Goal: Task Accomplishment & Management: Use online tool/utility

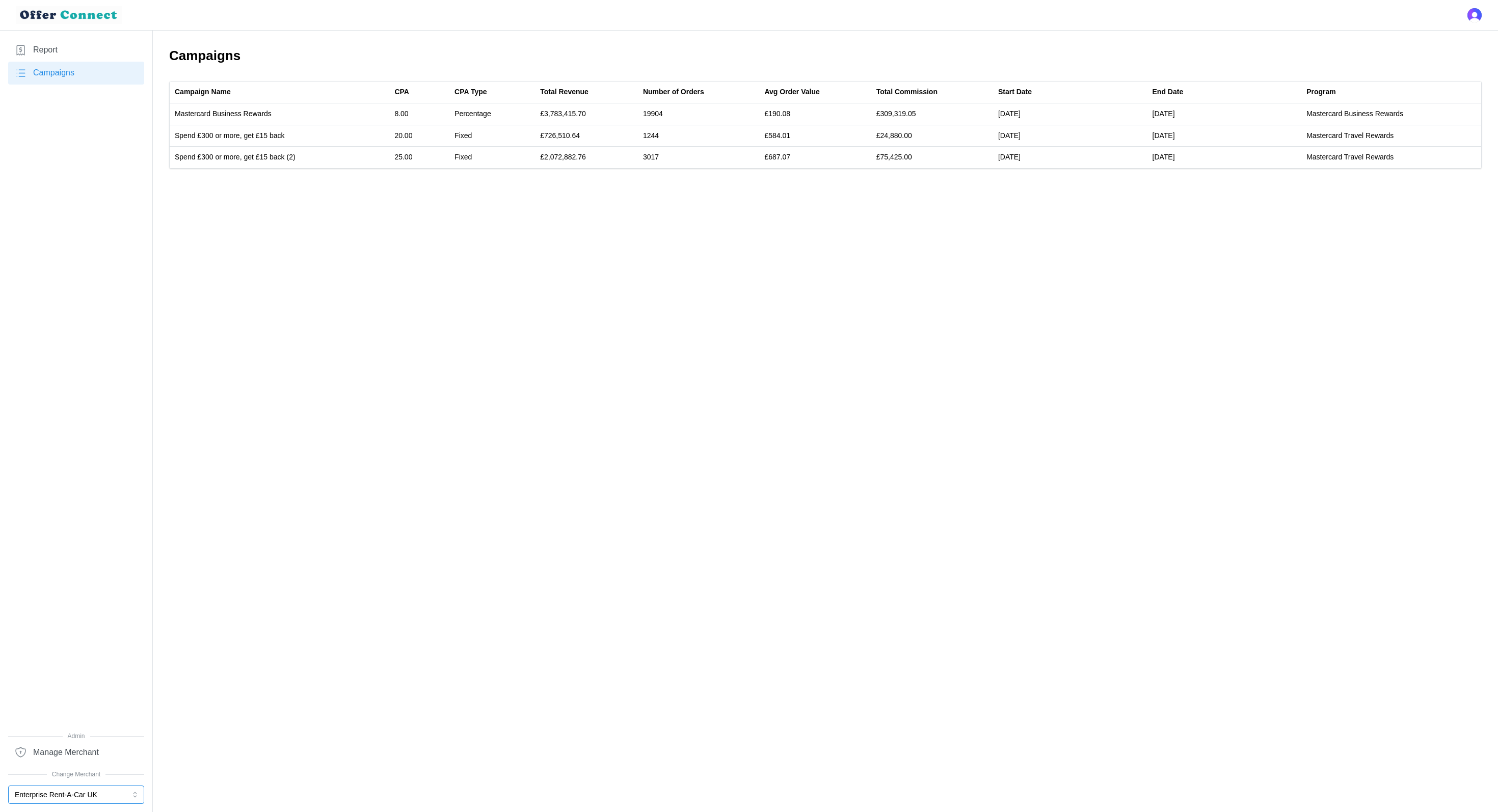
click at [77, 792] on button "Enterprise Rent-A-Car UK" at bounding box center [76, 794] width 136 height 19
click at [75, 701] on div "Mattress Online" at bounding box center [77, 702] width 121 height 12
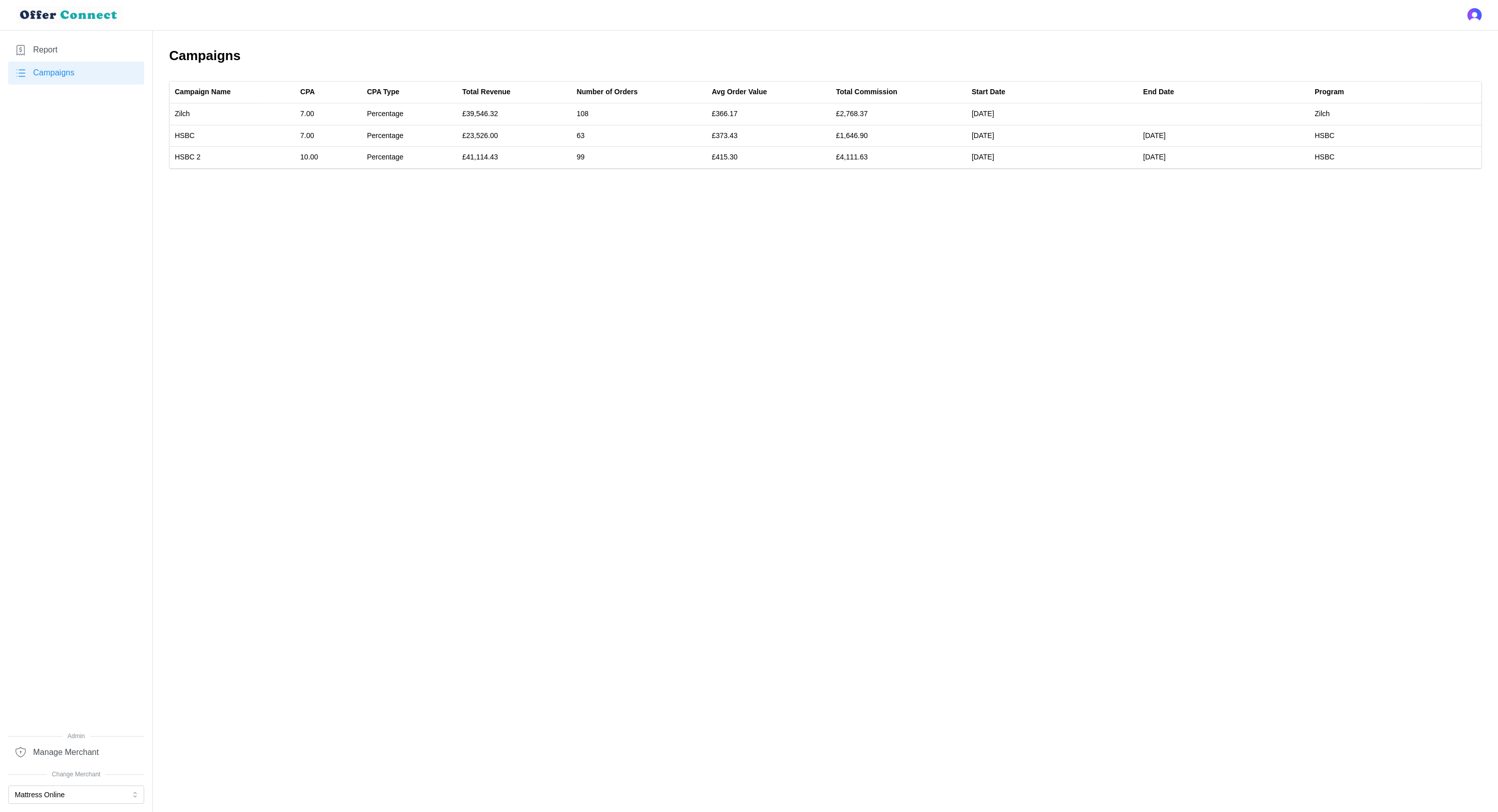
click at [74, 31] on nav "Report Campaigns Admin Manage Merchant Change Merchant Mattress Online" at bounding box center [77, 421] width 153 height 782
click at [56, 53] on span "Report" at bounding box center [45, 50] width 24 height 12
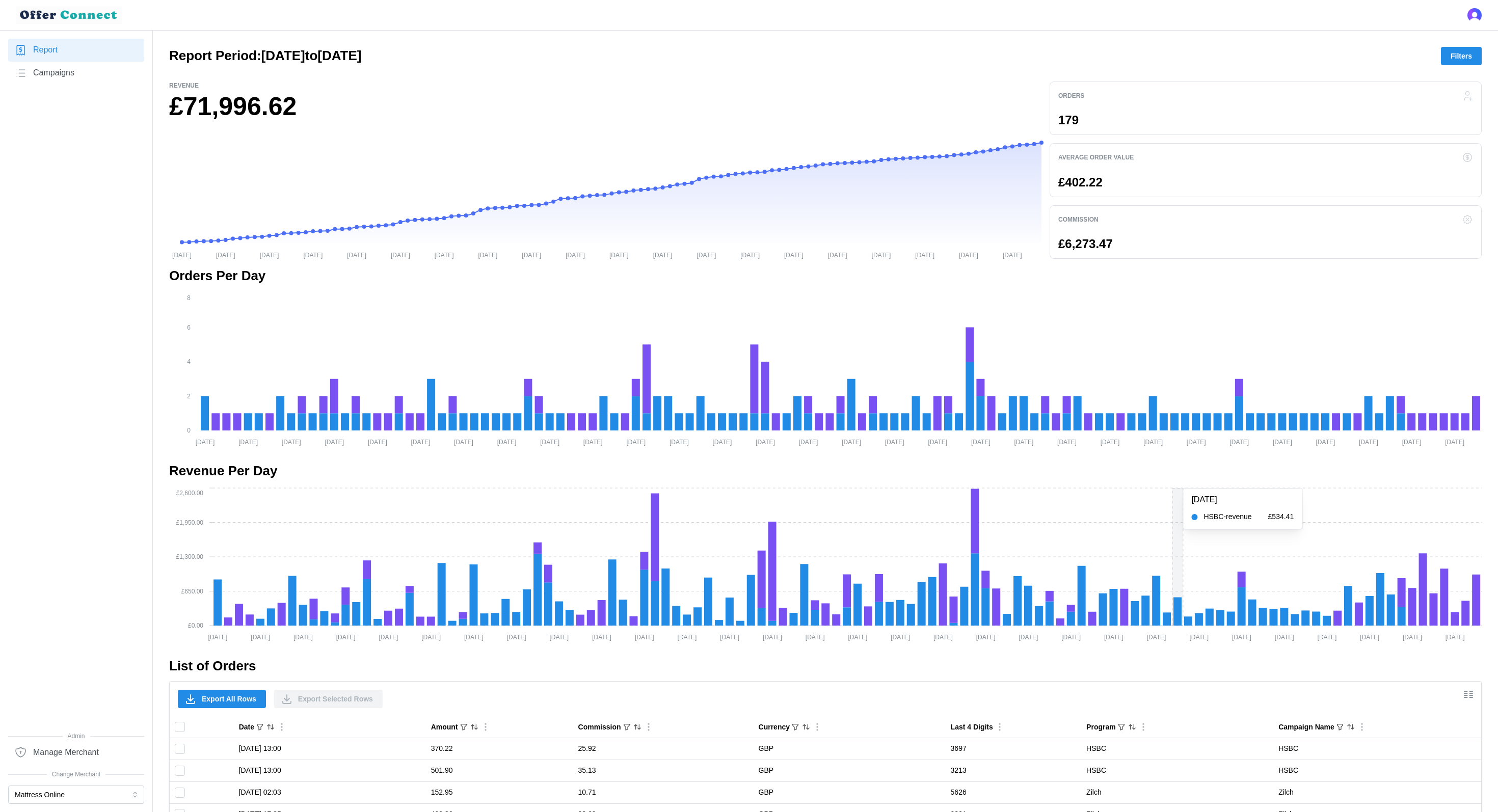
scroll to position [189, 0]
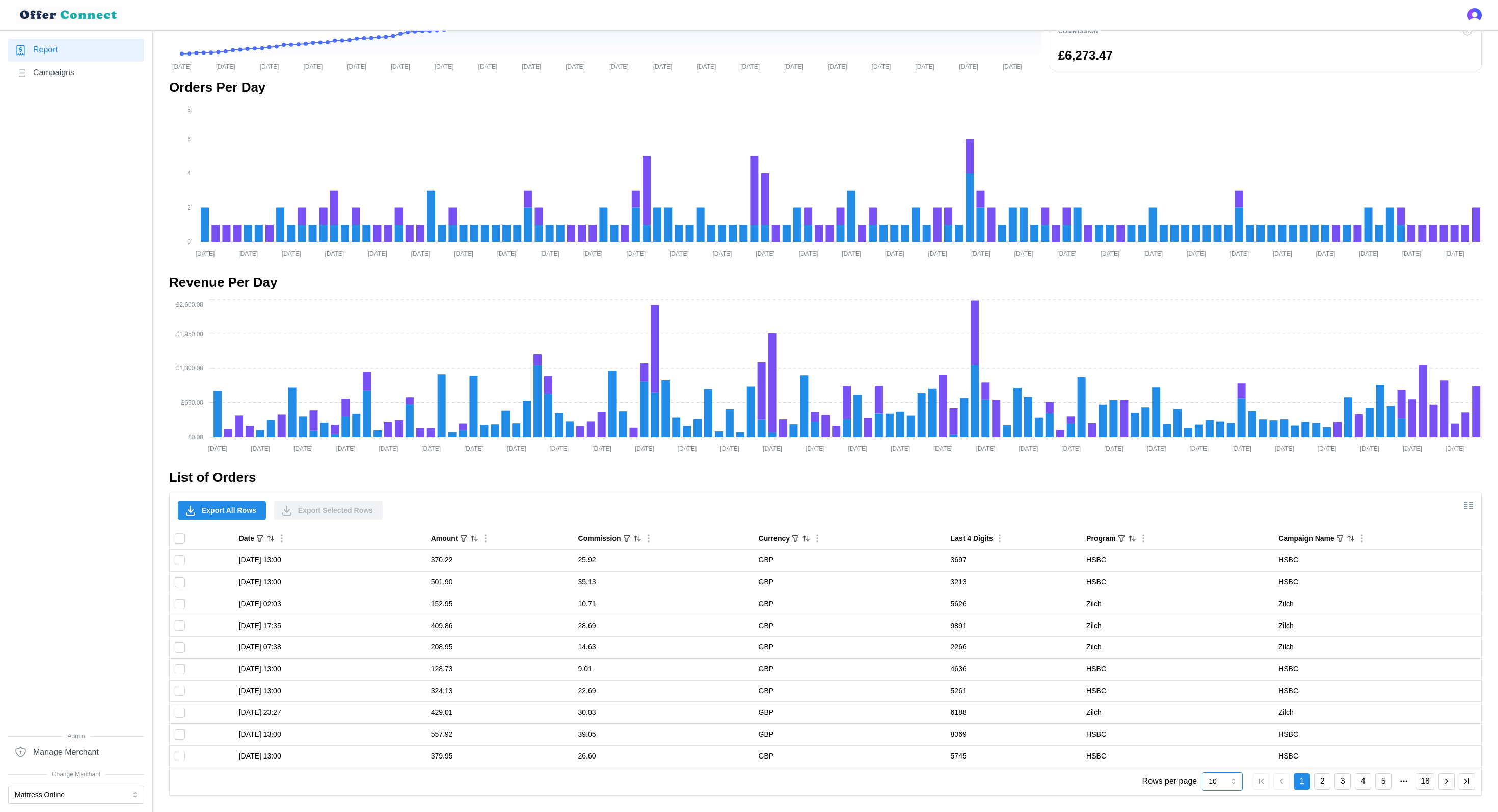
click at [1217, 775] on input "10" at bounding box center [1222, 781] width 41 height 19
click at [1227, 757] on div "50" at bounding box center [1223, 765] width 36 height 17
type input "50"
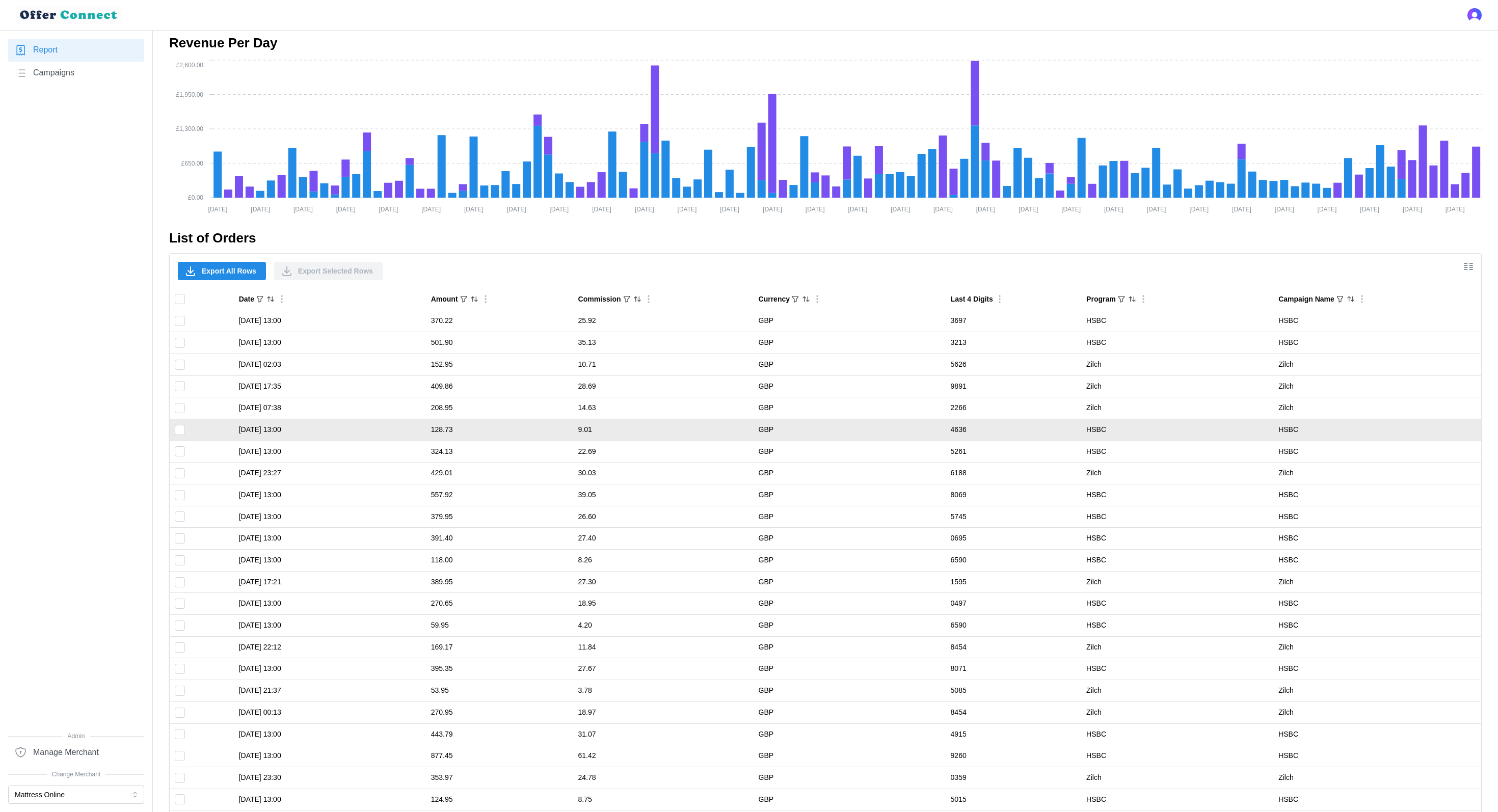
scroll to position [438, 0]
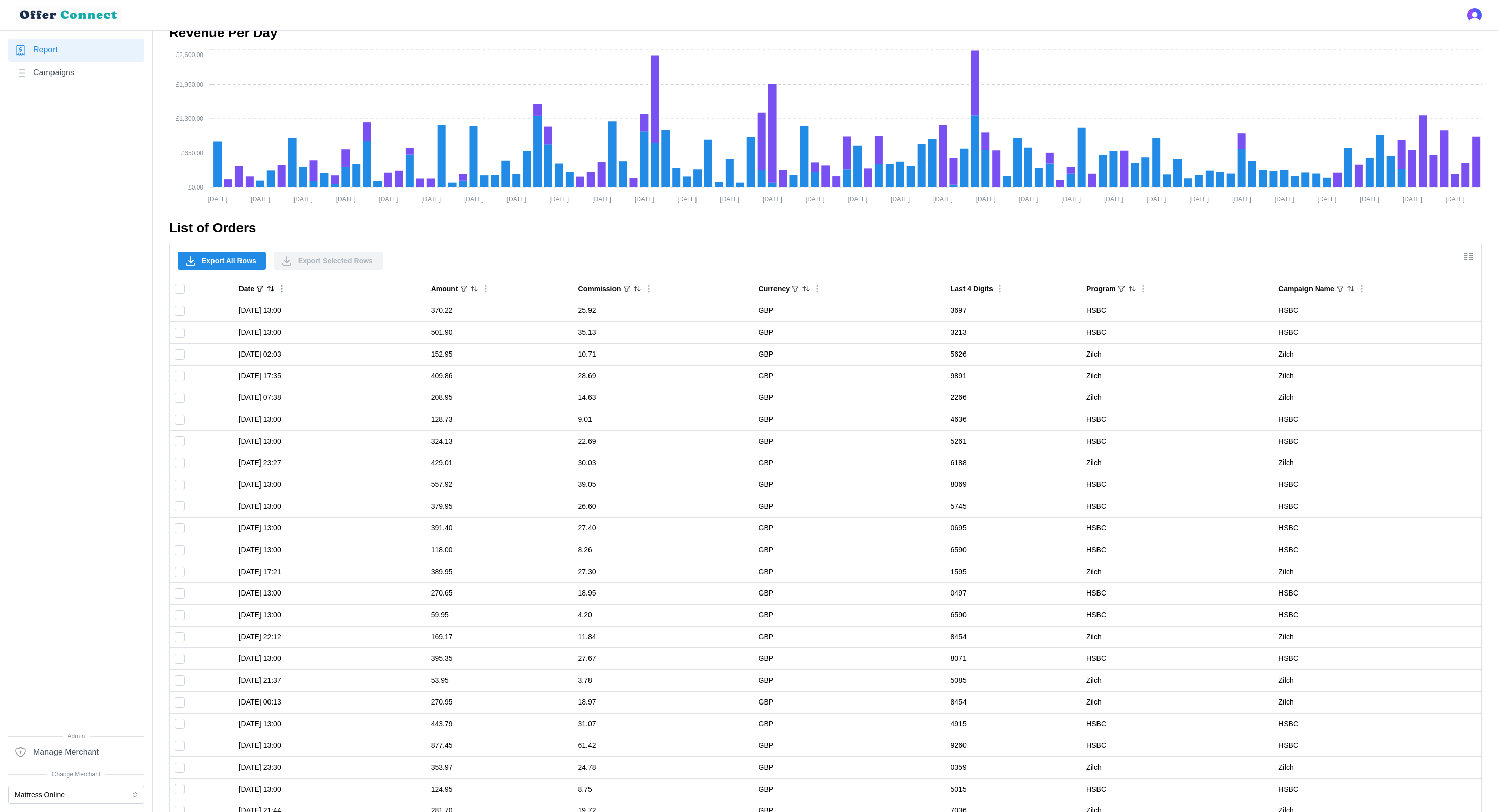
click at [270, 288] on icon "Sort by Date descending" at bounding box center [270, 288] width 8 height 8
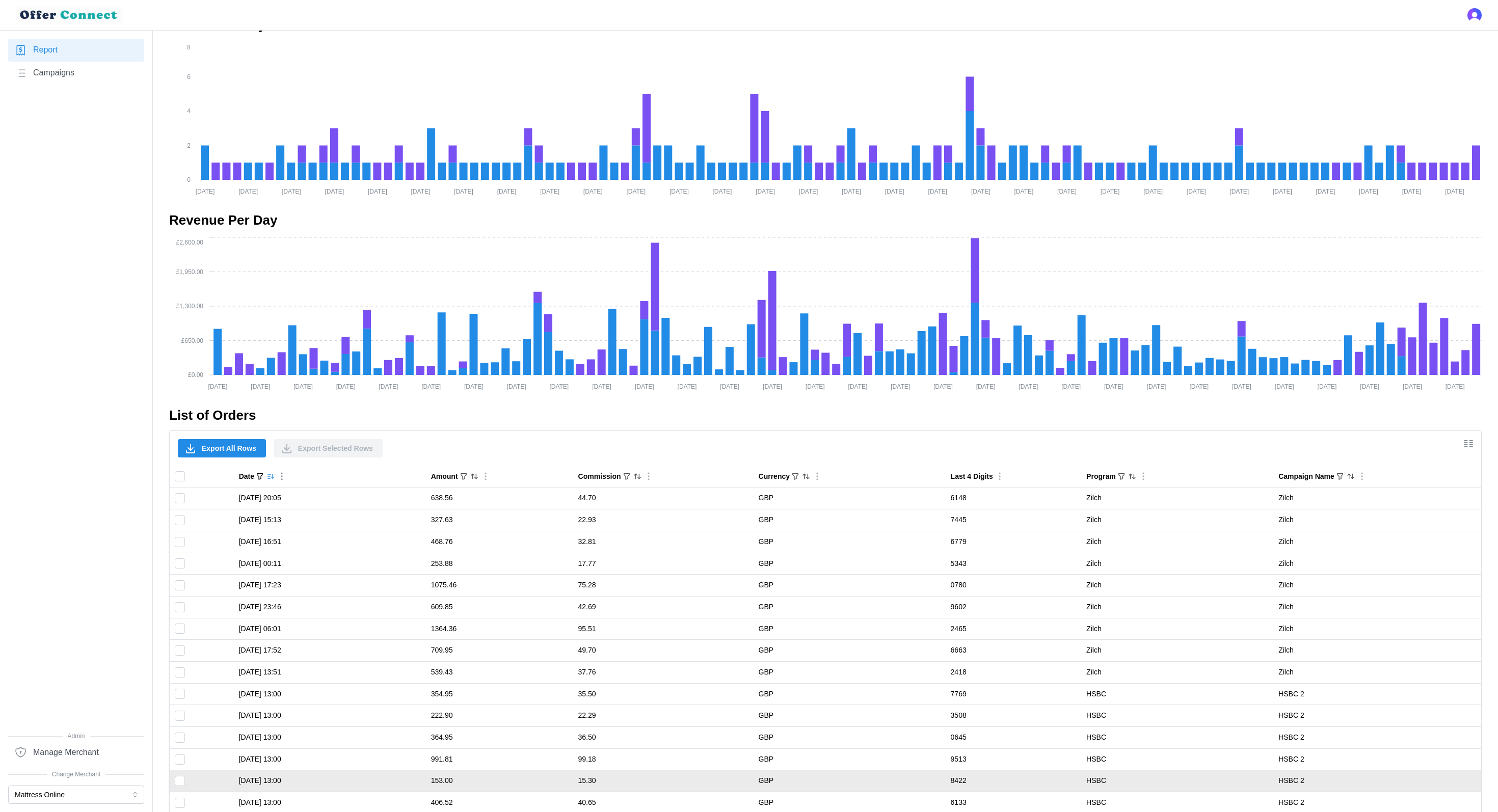
scroll to position [0, 0]
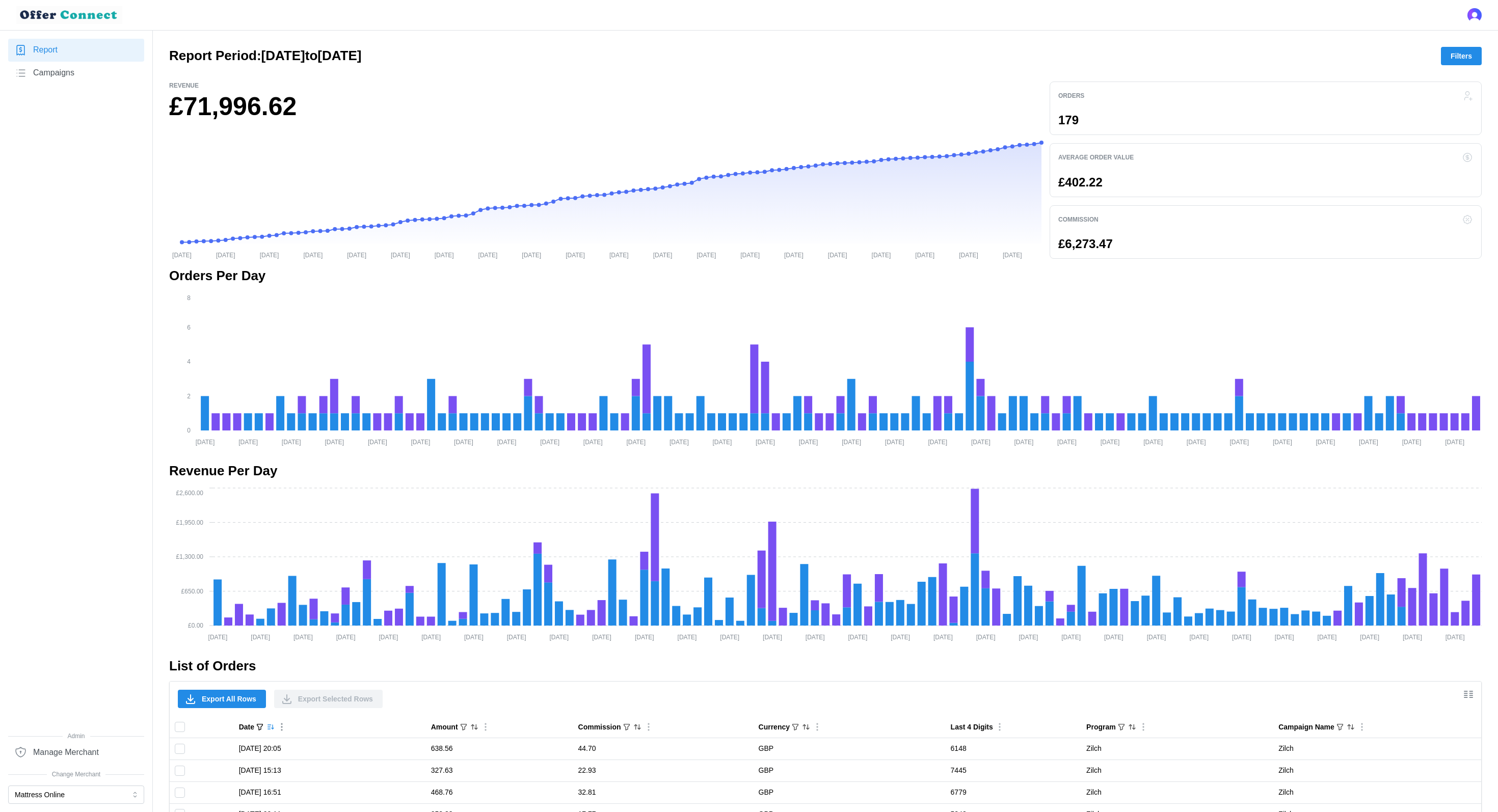
click at [77, 68] on link "Campaigns" at bounding box center [76, 73] width 136 height 23
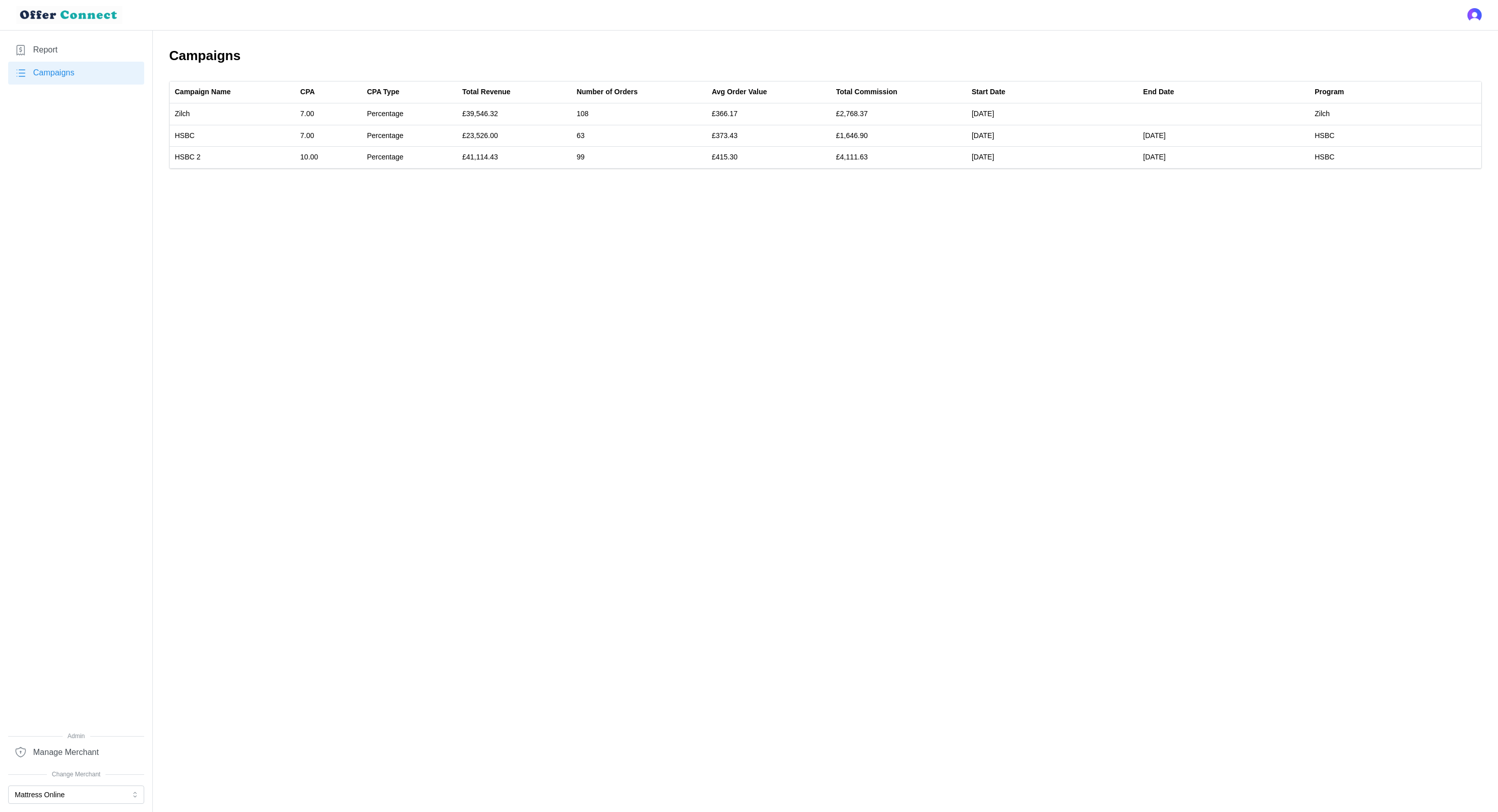
click at [94, 58] on link "Report" at bounding box center [76, 50] width 136 height 23
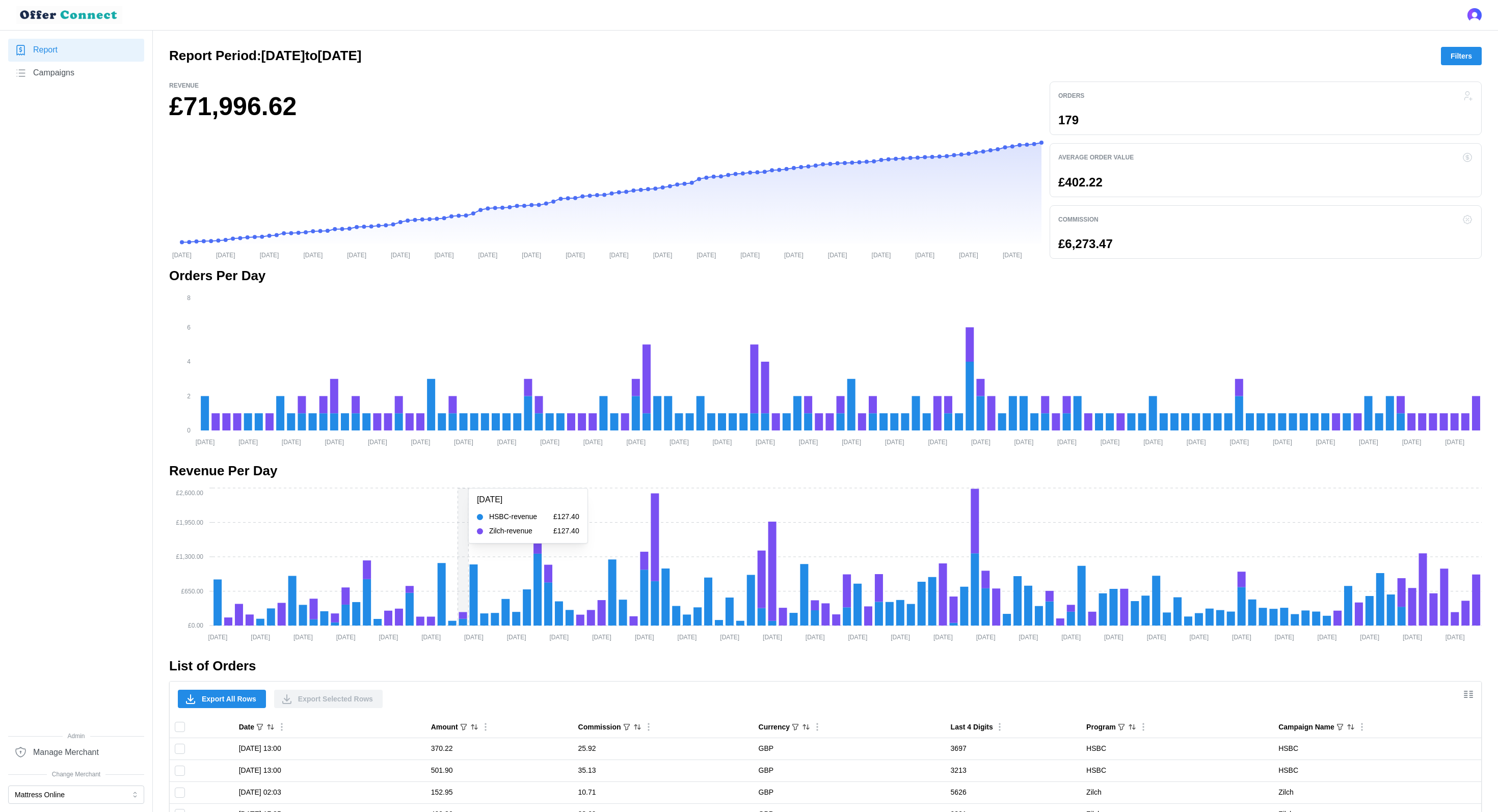
scroll to position [189, 0]
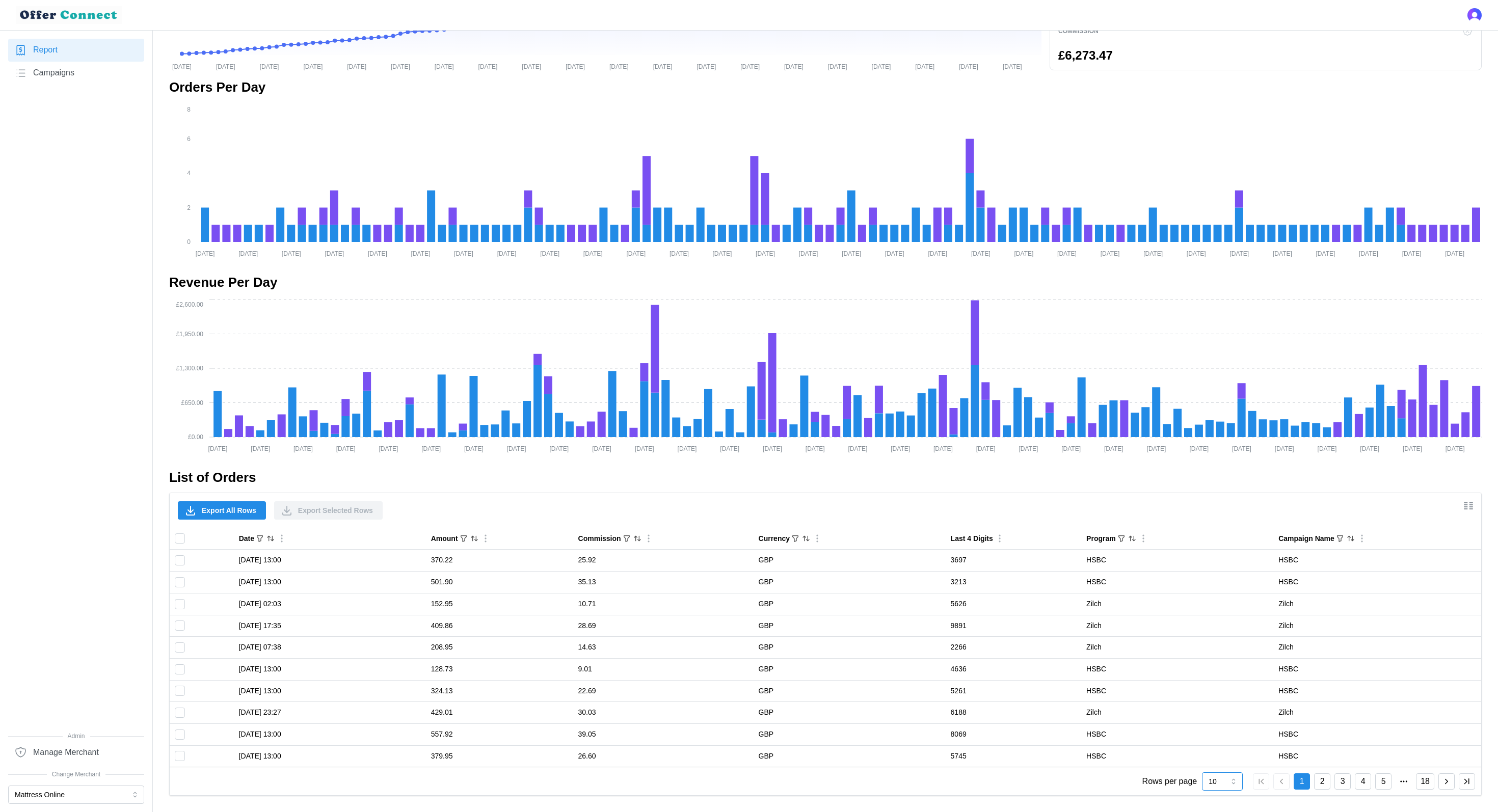
click at [1229, 785] on input "10" at bounding box center [1222, 781] width 41 height 19
click at [1225, 749] on div "100" at bounding box center [1223, 756] width 36 height 17
type input "100"
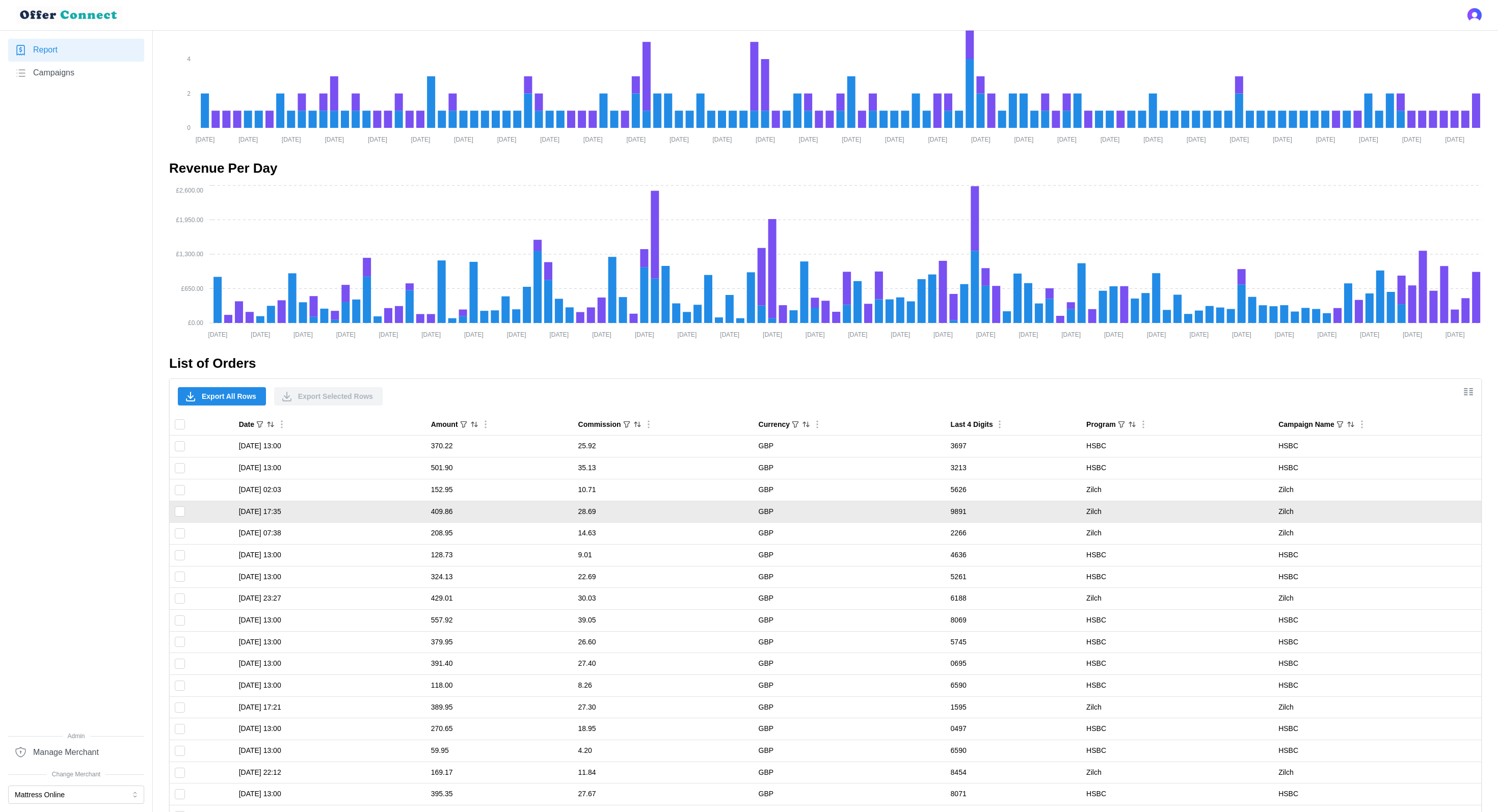
scroll to position [335, 0]
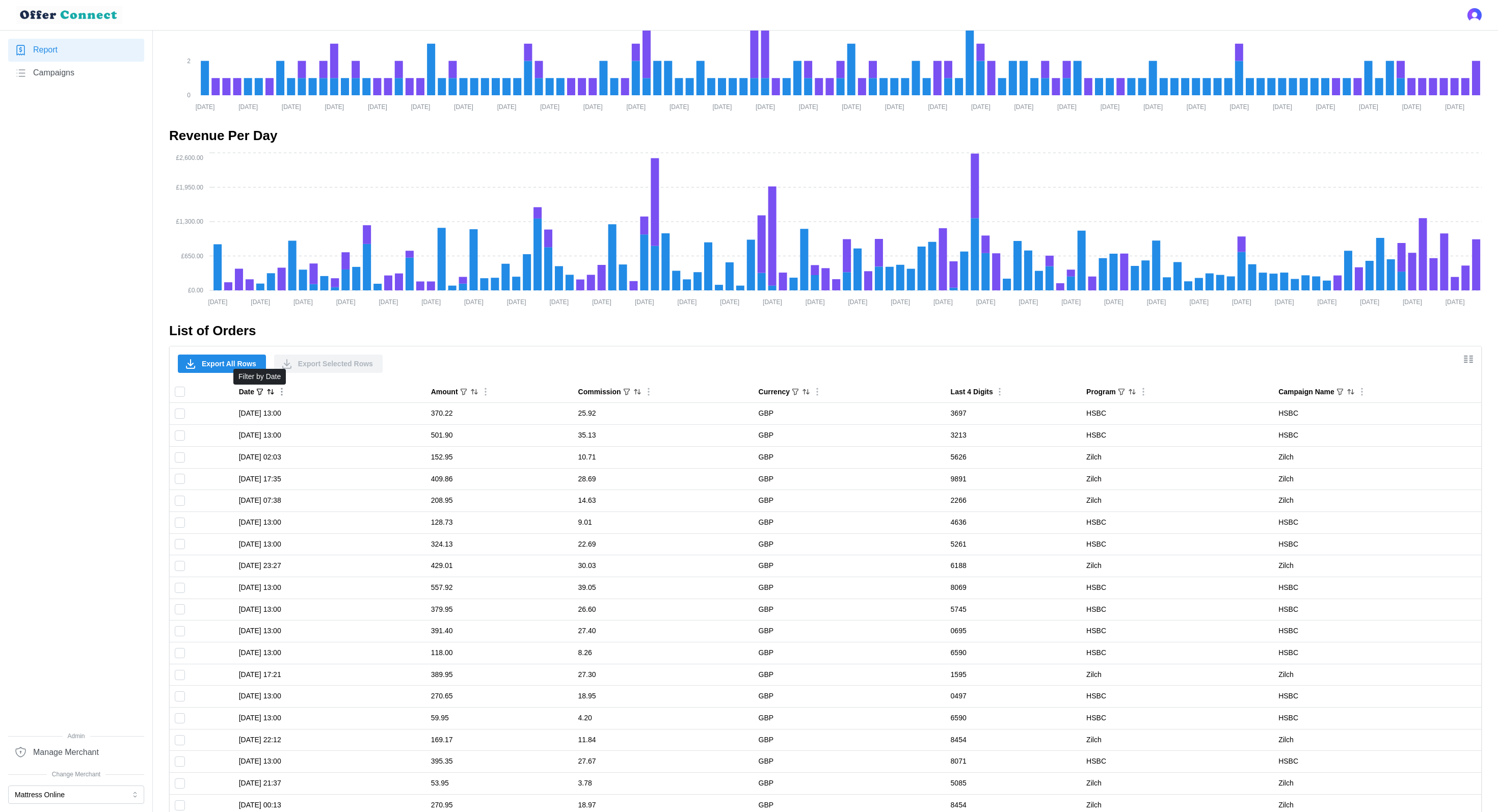
click at [261, 388] on icon "button" at bounding box center [259, 391] width 8 height 8
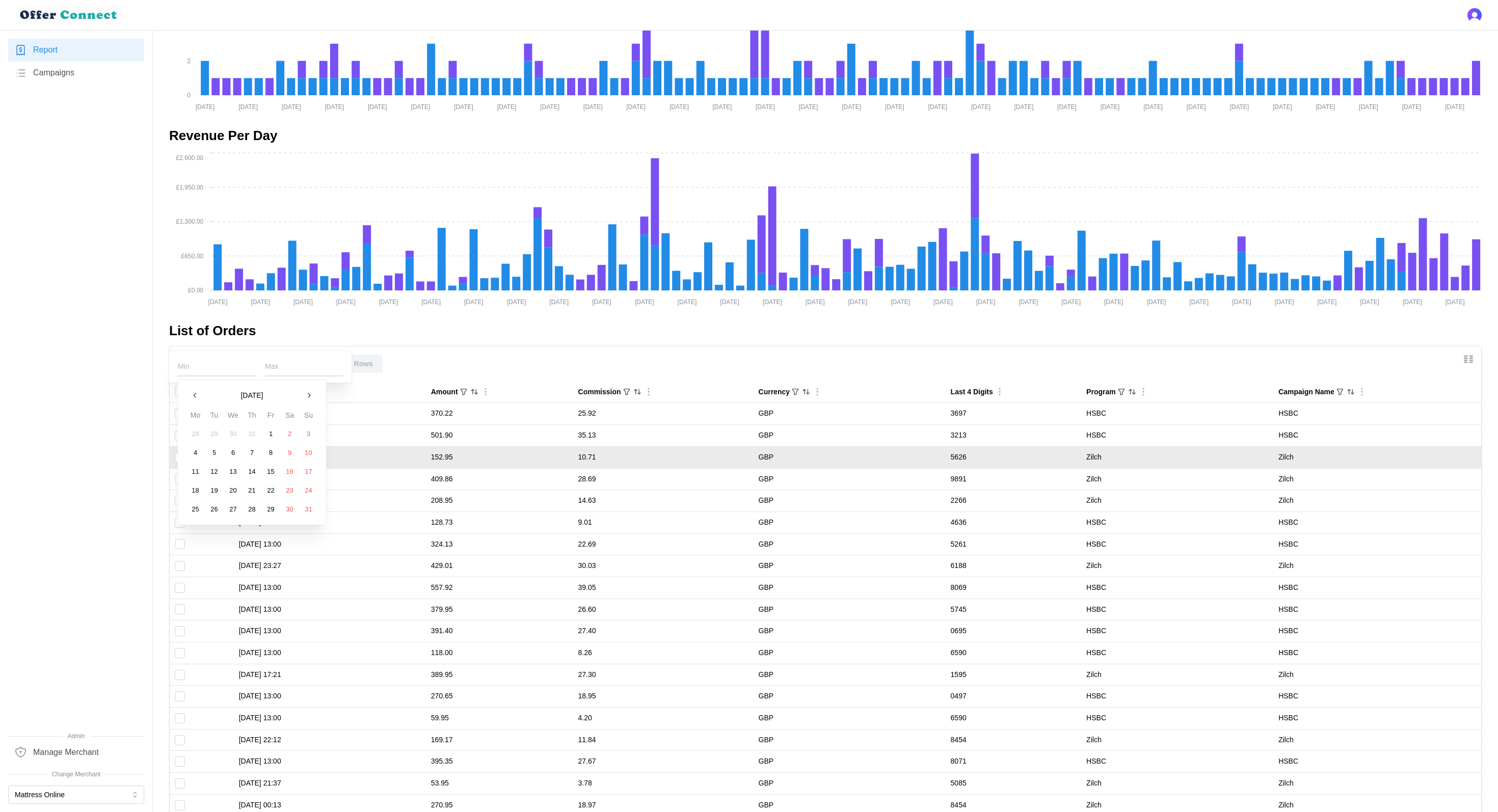
click at [436, 455] on td "152.95" at bounding box center [499, 457] width 147 height 22
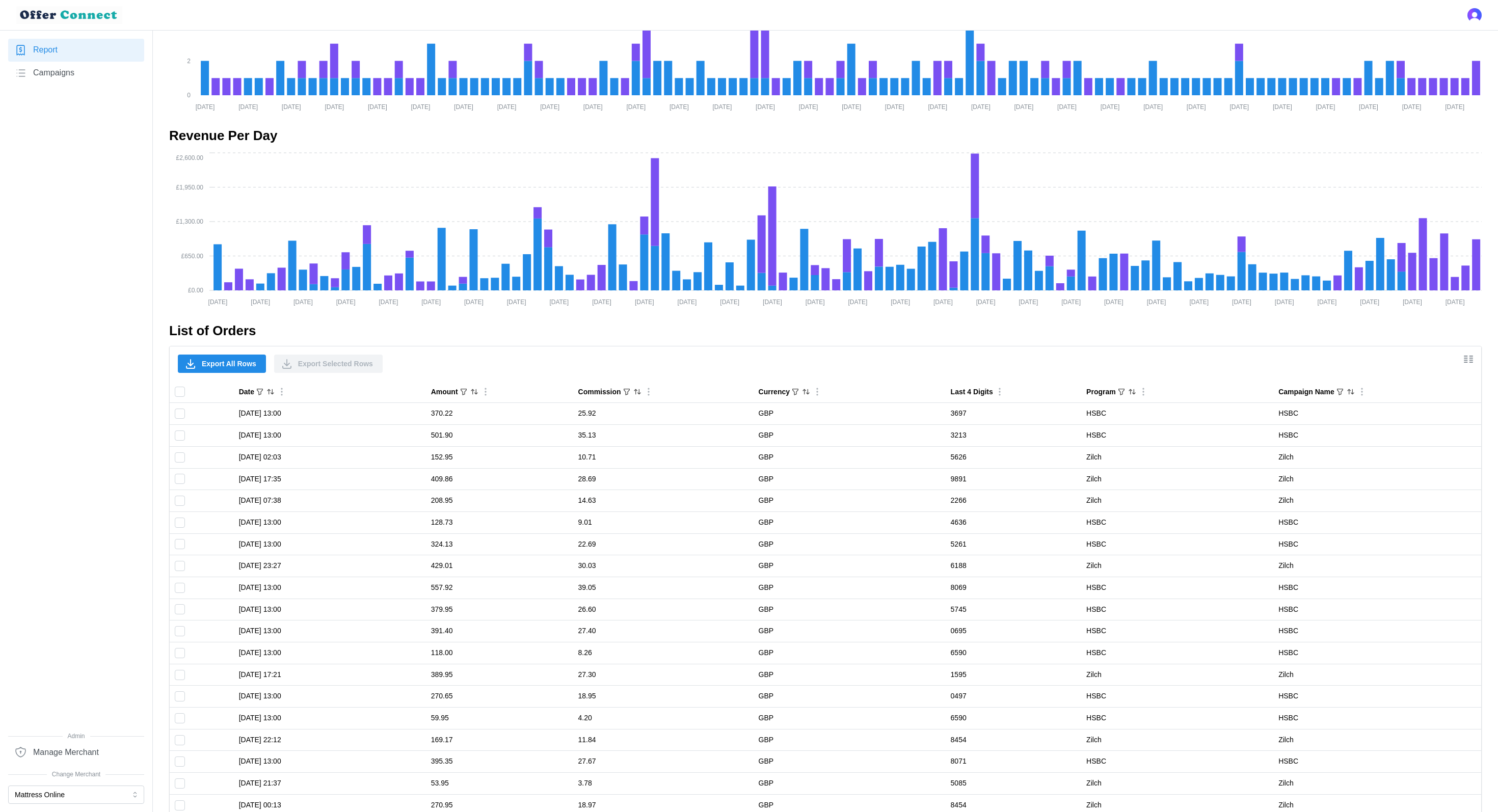
scroll to position [0, 0]
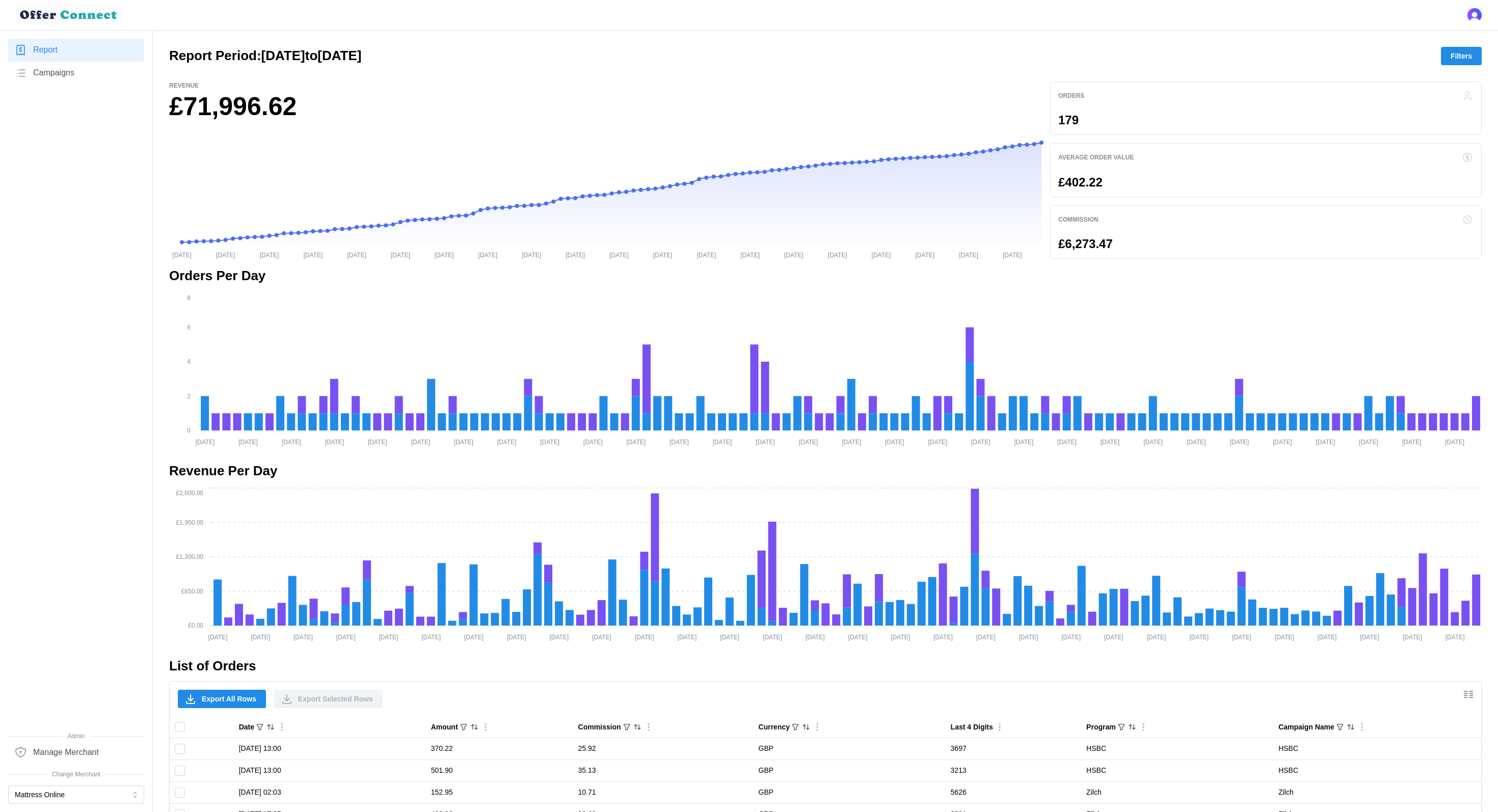
click at [1458, 61] on span "Filters" at bounding box center [1461, 55] width 21 height 17
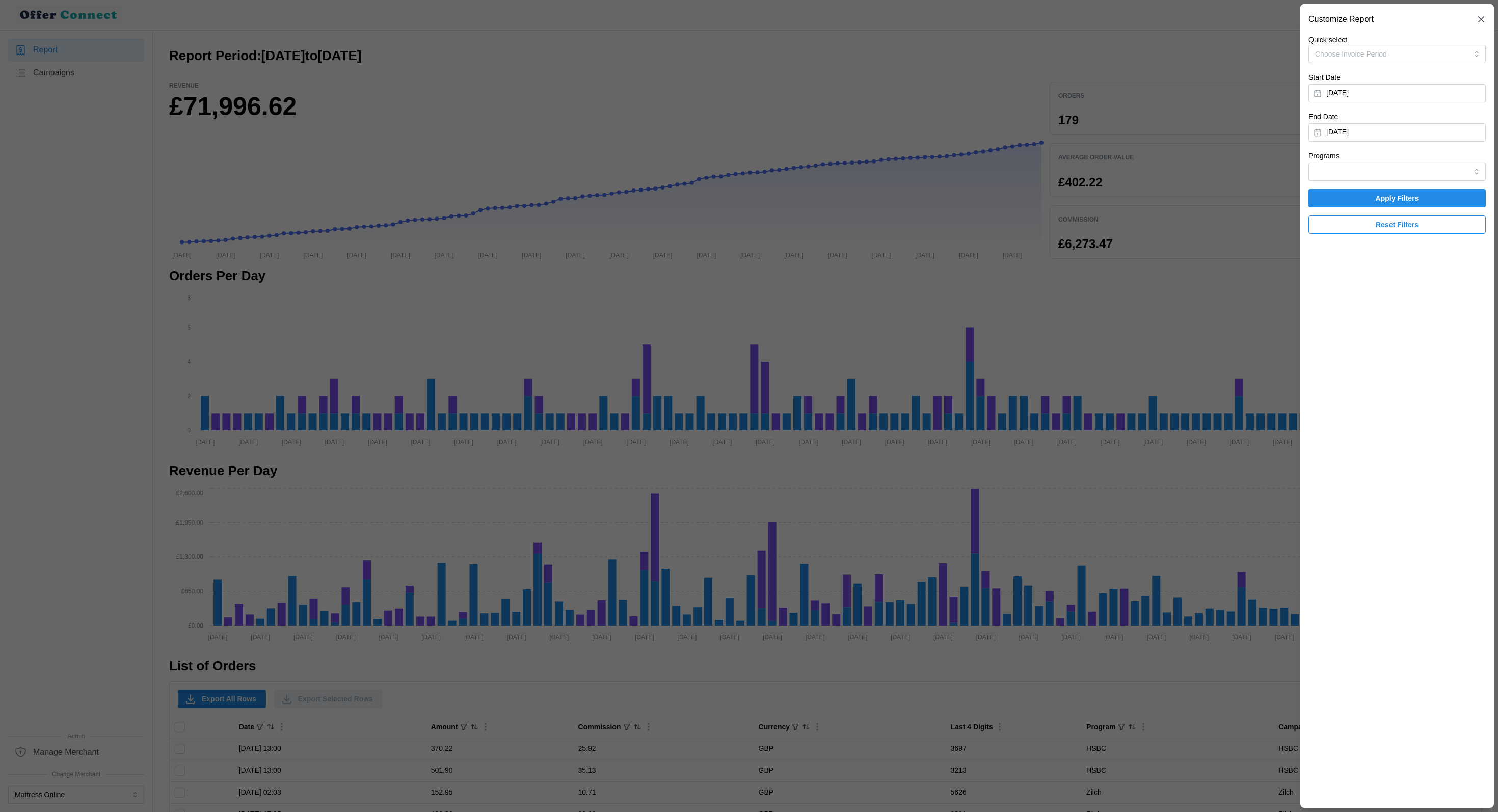
click at [1388, 158] on div "Programs" at bounding box center [1396, 165] width 177 height 31
click at [1385, 164] on input "Programs" at bounding box center [1396, 171] width 177 height 19
click at [1366, 210] on div "HSBC" at bounding box center [1396, 212] width 172 height 17
type input "HSBC"
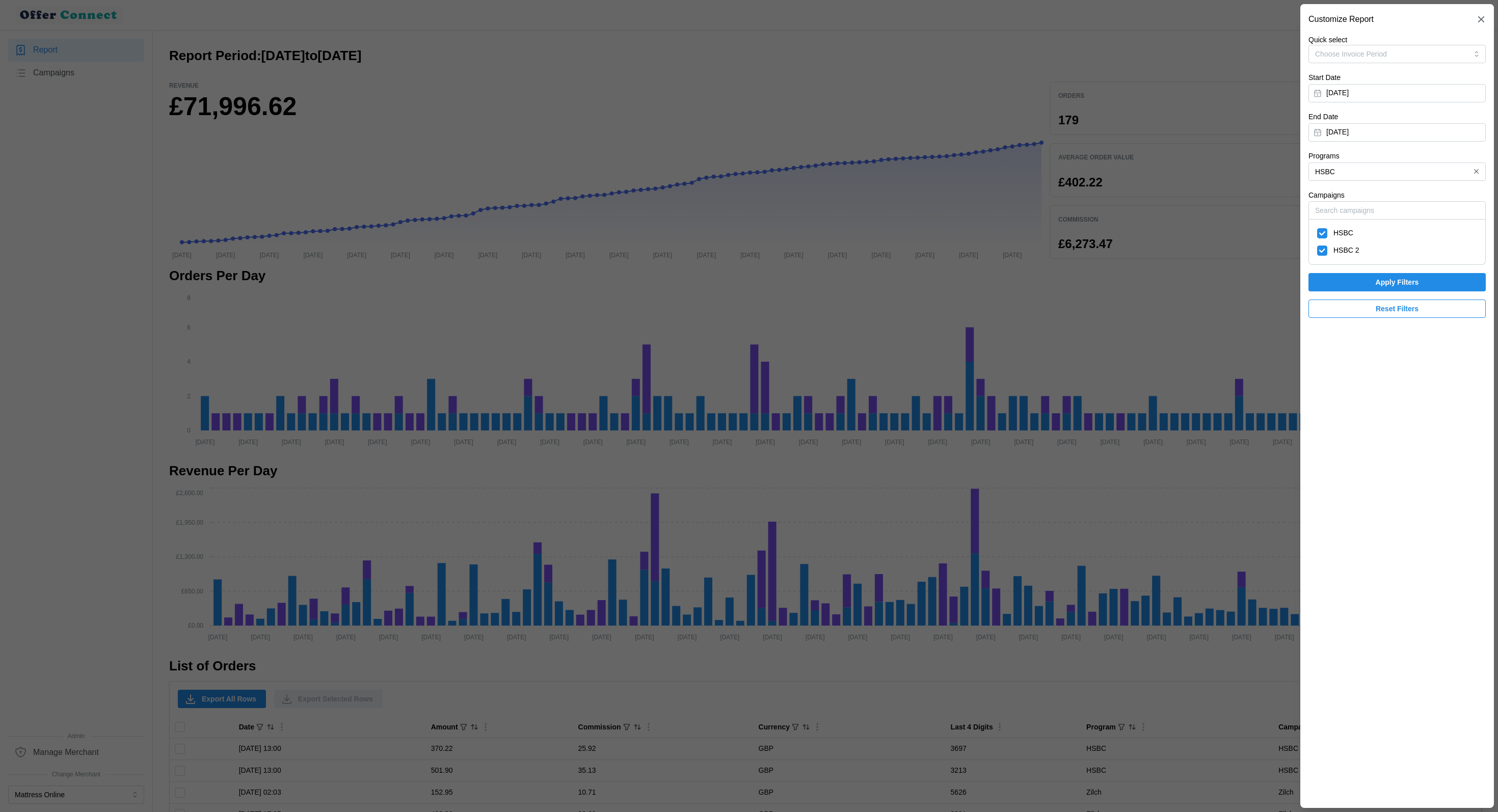
click at [1390, 282] on span "Apply Filters" at bounding box center [1397, 281] width 44 height 17
